Goal: Task Accomplishment & Management: Manage account settings

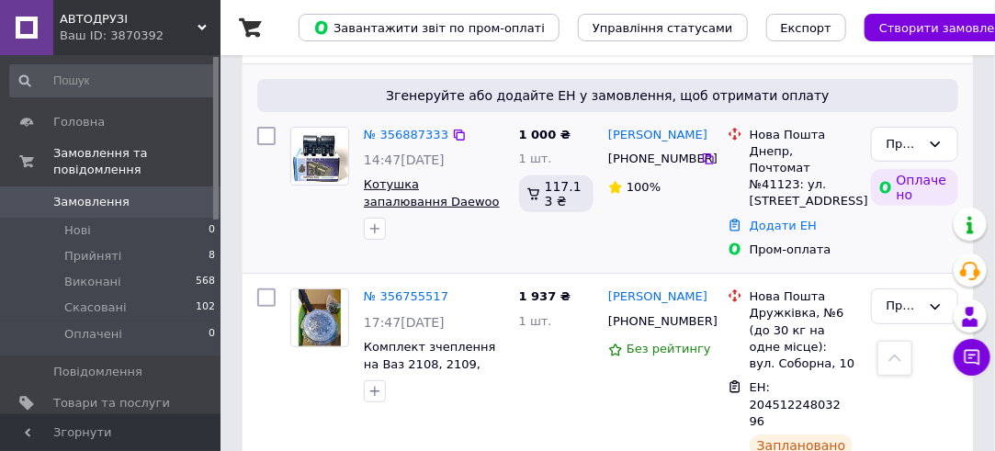
scroll to position [92, 0]
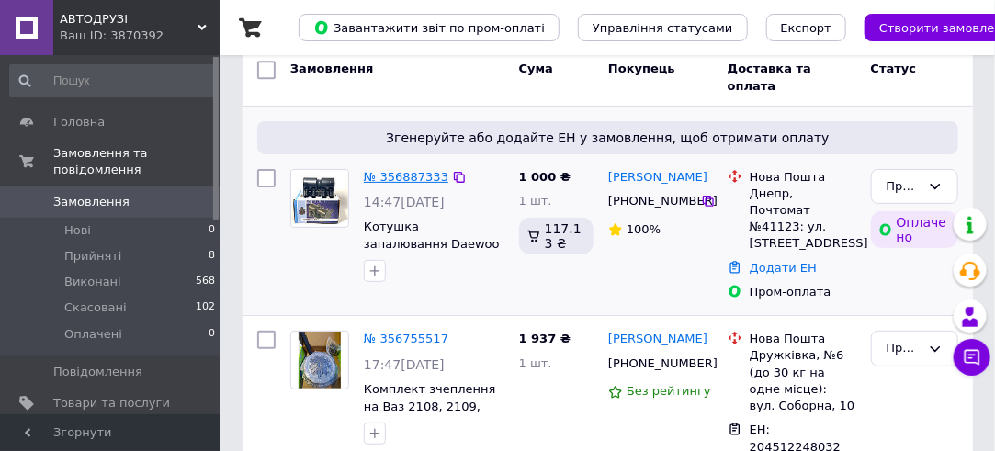
click at [400, 170] on link "№ 356887333" at bounding box center [406, 177] width 85 height 14
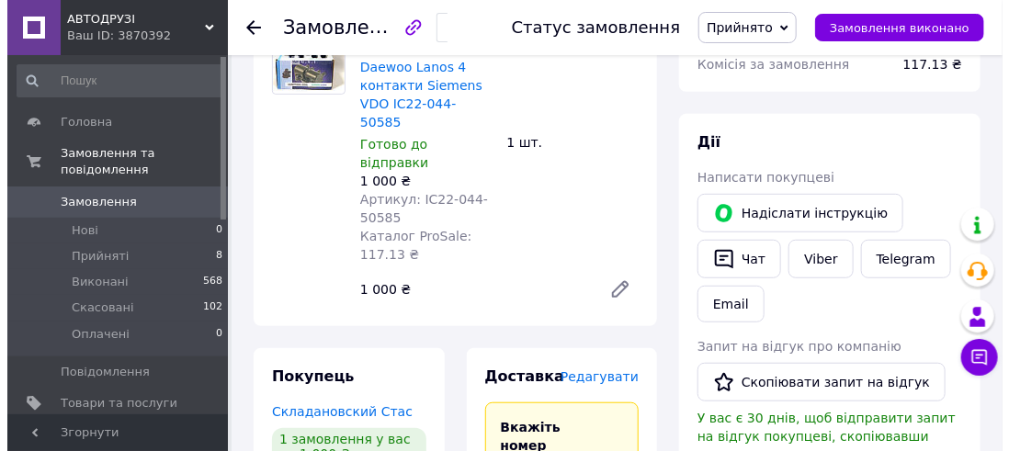
scroll to position [276, 0]
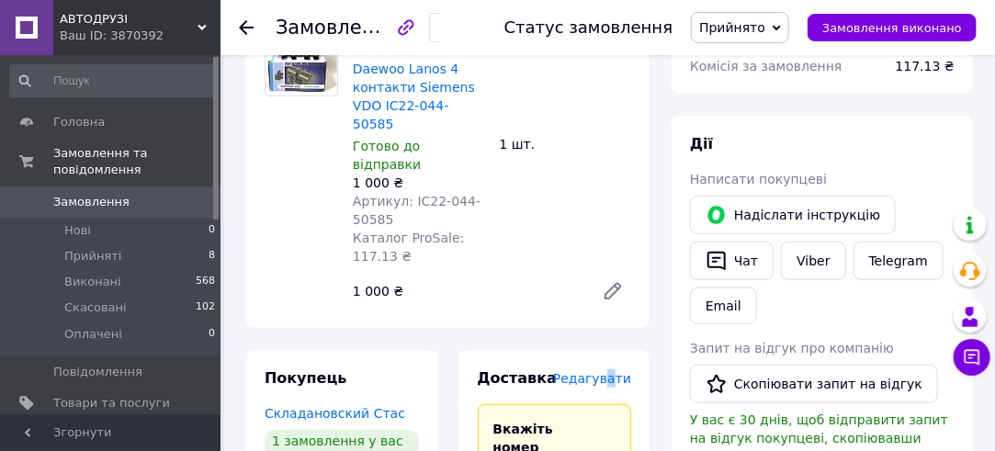
click at [616, 371] on span "Редагувати" at bounding box center [592, 378] width 78 height 15
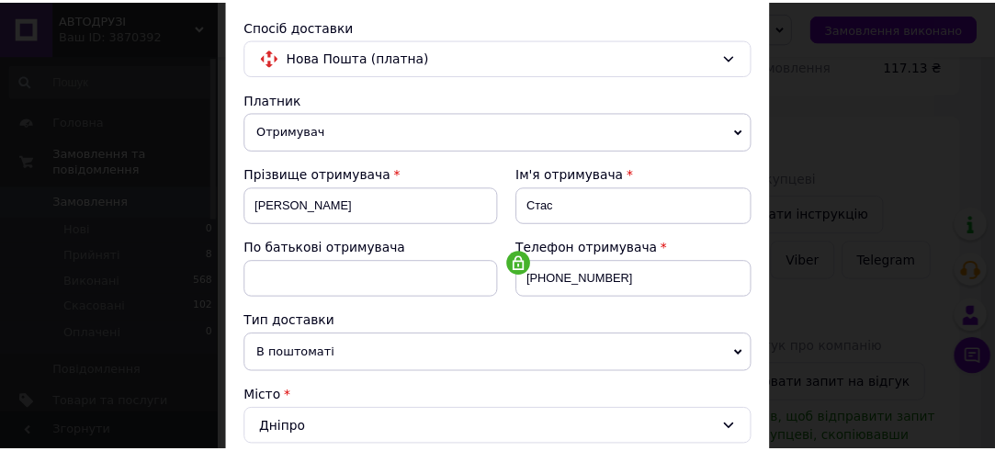
scroll to position [0, 0]
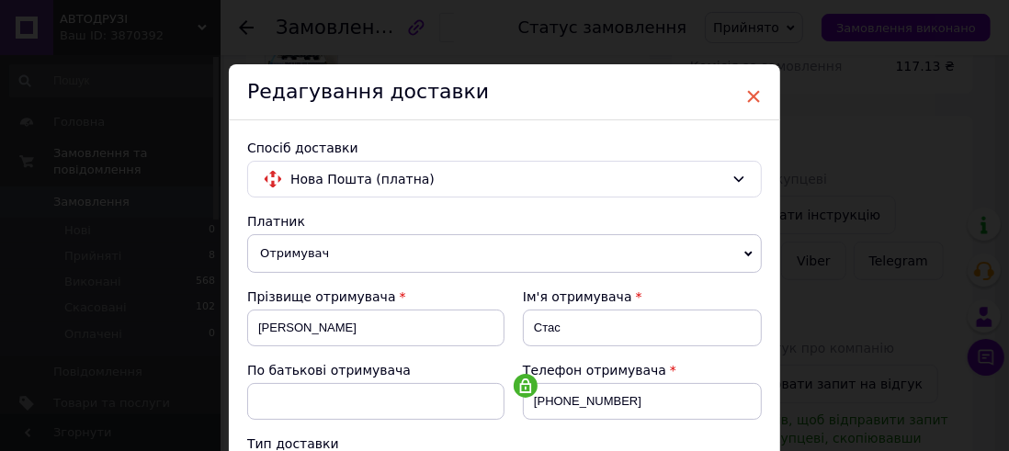
click at [748, 92] on span "×" at bounding box center [753, 96] width 17 height 31
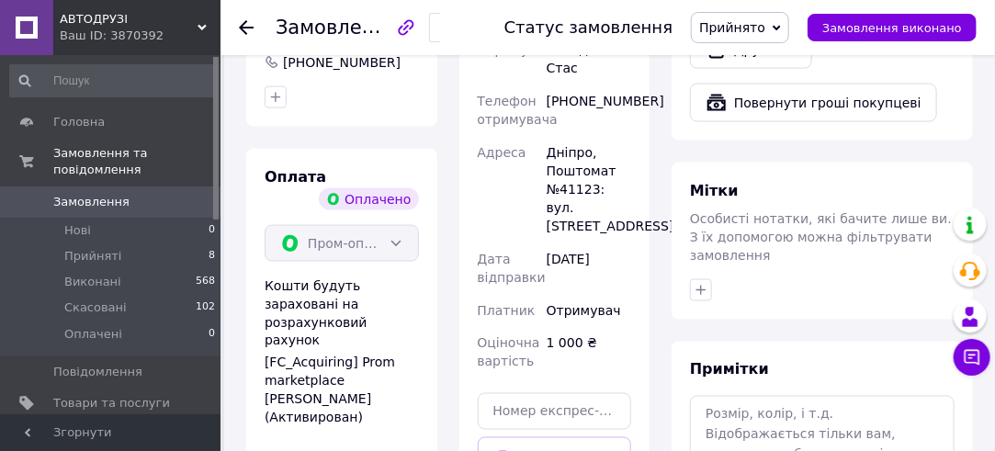
scroll to position [1011, 0]
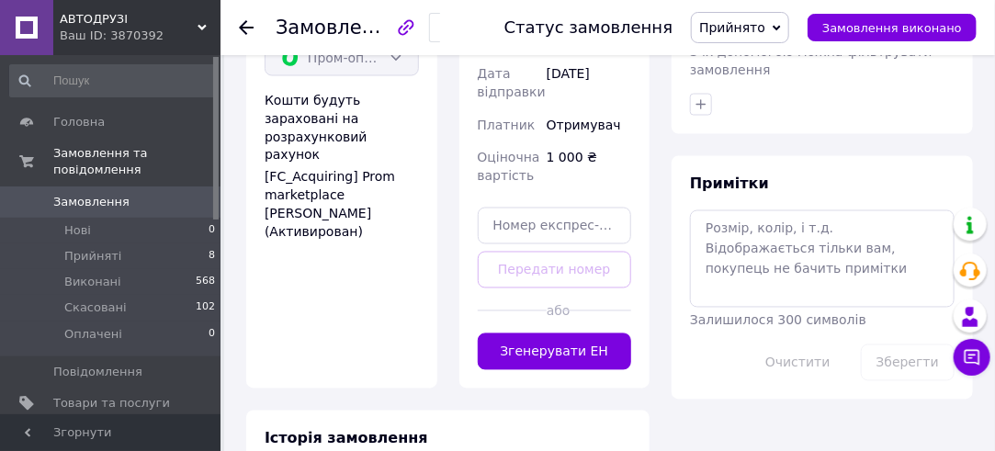
click at [503, 334] on button "Згенерувати ЕН" at bounding box center [555, 352] width 154 height 37
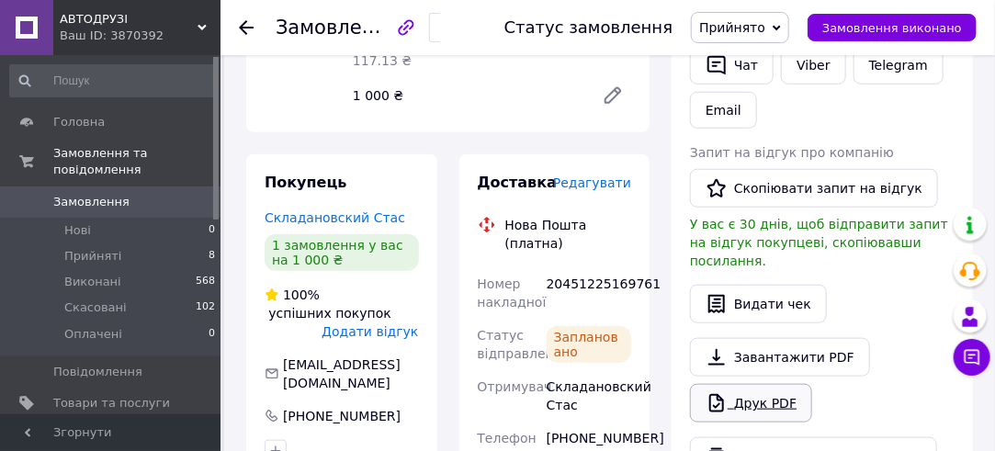
scroll to position [460, 0]
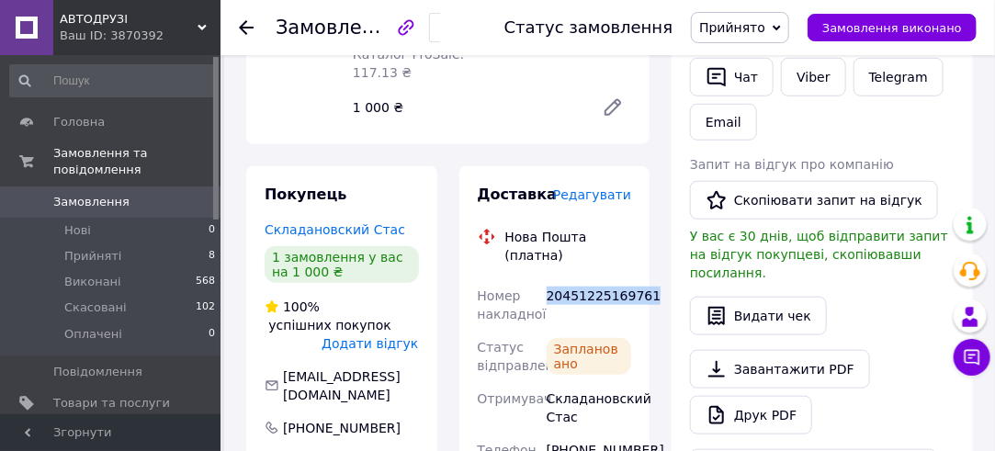
drag, startPoint x: 645, startPoint y: 223, endPoint x: 547, endPoint y: 223, distance: 98.3
copy div "20451225169761"
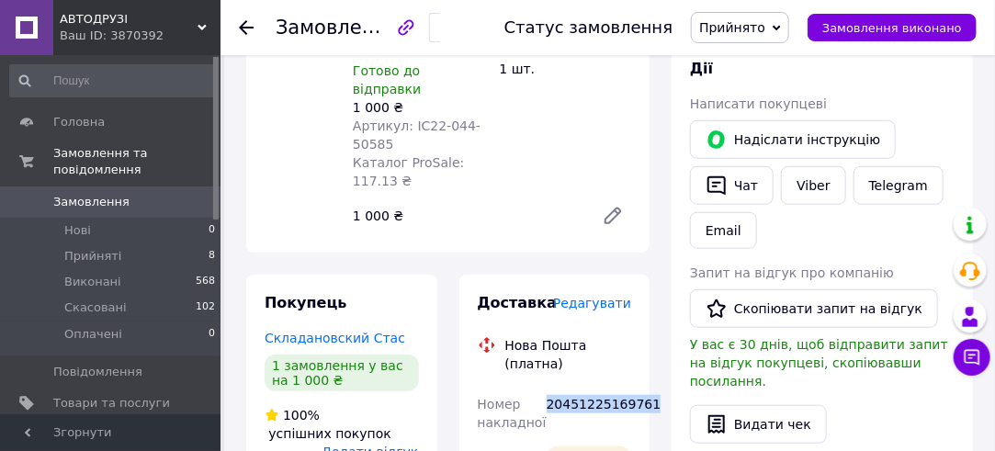
scroll to position [92, 0]
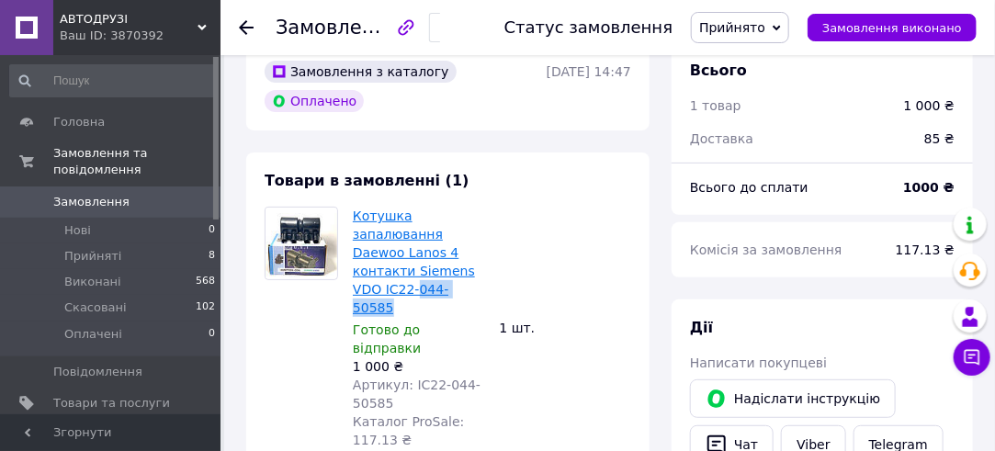
drag, startPoint x: 483, startPoint y: 269, endPoint x: 412, endPoint y: 272, distance: 71.7
click at [412, 272] on span "Котушка запалювання Daewoo Lanos 4 контакти Siemens VDO IC22-044-50585" at bounding box center [419, 262] width 132 height 110
copy link "044-50585"
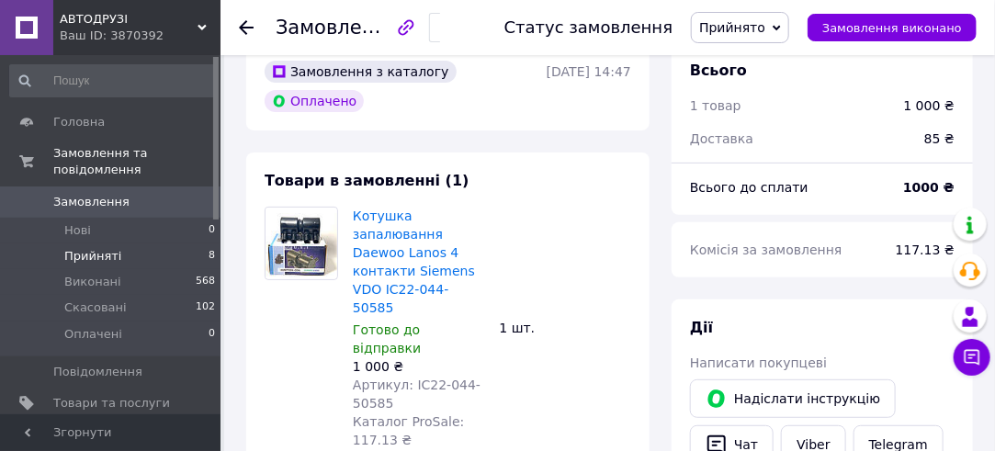
click at [83, 248] on span "Прийняті" at bounding box center [92, 256] width 57 height 17
